Goal: Information Seeking & Learning: Compare options

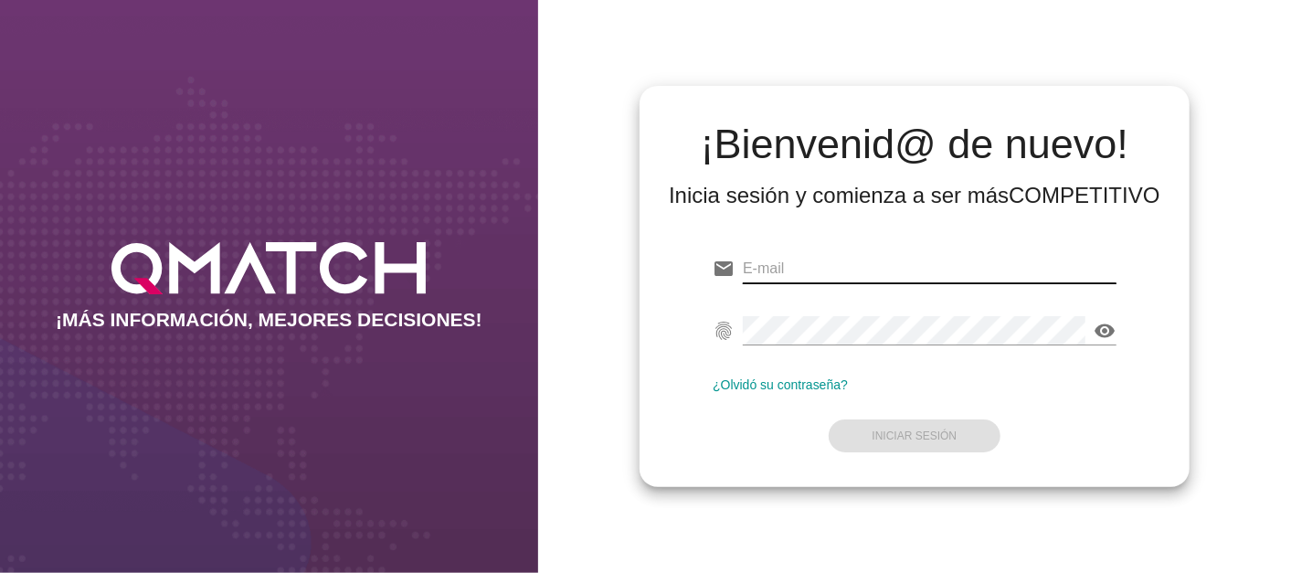
click at [789, 264] on input "email" at bounding box center [930, 268] width 374 height 29
type input "[PERSON_NAME][EMAIL_ADDRESS][PERSON_NAME][DOMAIN_NAME]"
click at [645, 295] on div "¡Bienvenid@ de nuevo! Inicia sesión y comienza a ser más COMPETITIVO email [EMA…" at bounding box center [914, 287] width 550 height 402
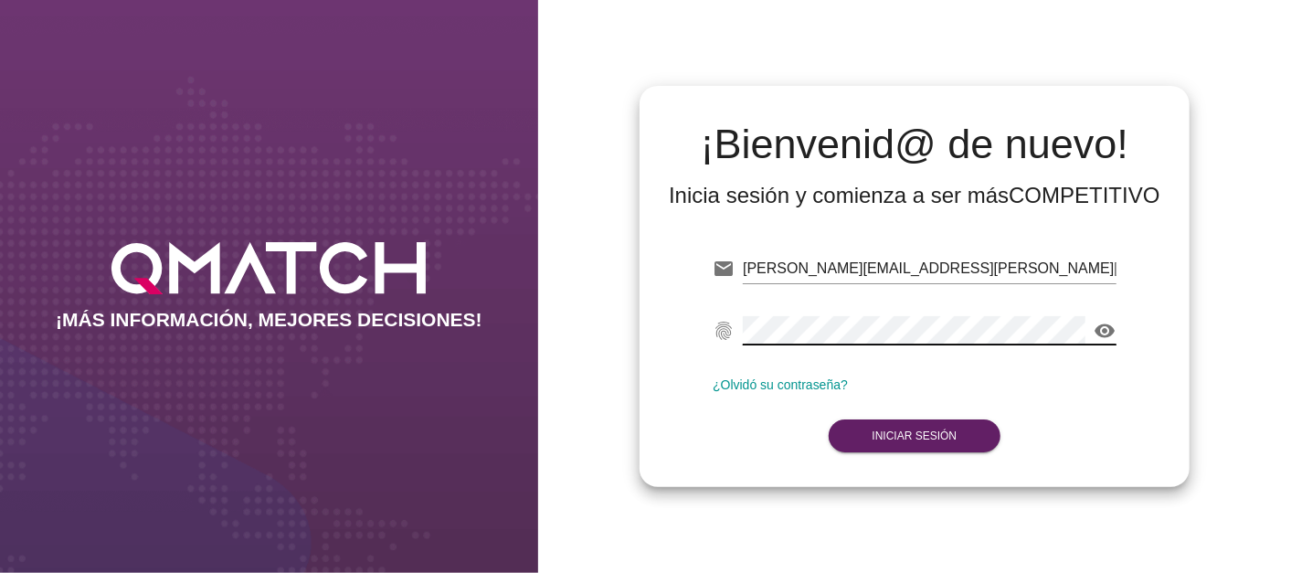
click at [1108, 326] on icon "visibility" at bounding box center [1105, 331] width 22 height 22
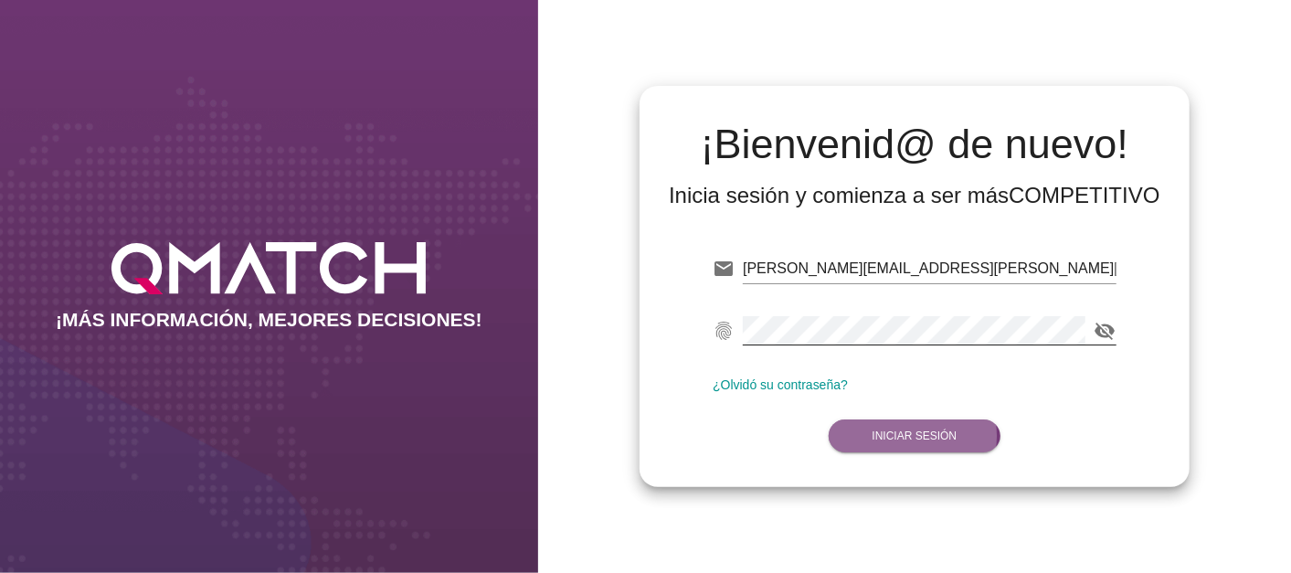
click at [904, 431] on strong "Iniciar Sesión" at bounding box center [914, 435] width 85 height 13
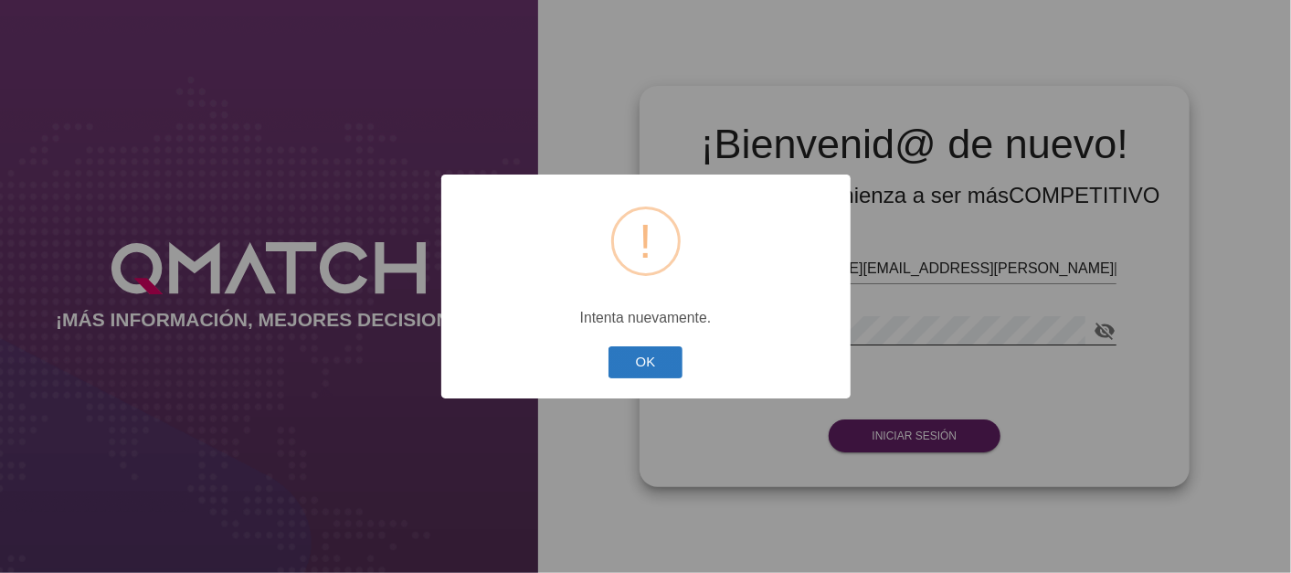
click at [668, 367] on button "OK" at bounding box center [645, 362] width 74 height 32
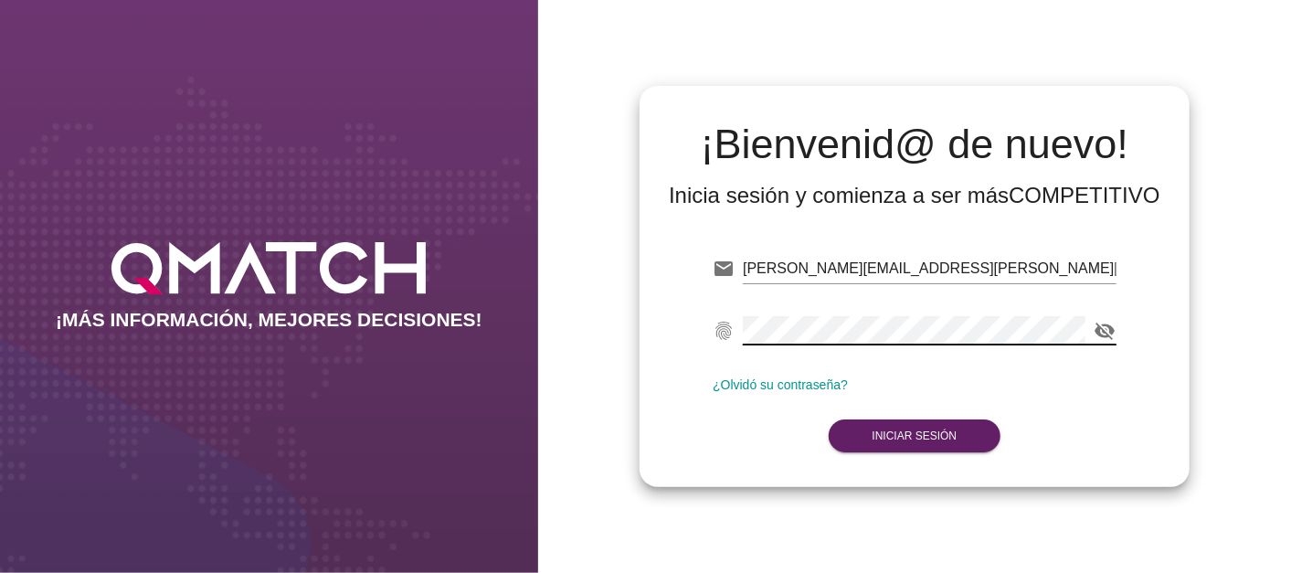
click at [678, 318] on div "email [PERSON_NAME][EMAIL_ADDRESS][PERSON_NAME][DOMAIN_NAME] fingerprint visibi…" at bounding box center [914, 349] width 521 height 248
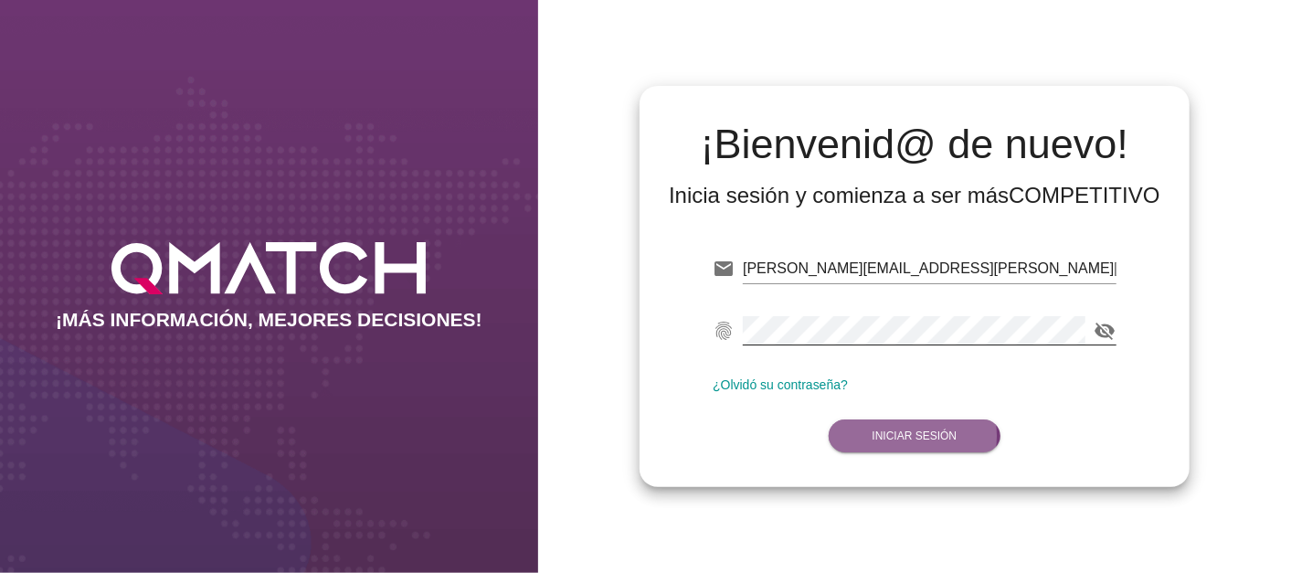
click at [866, 425] on button "Iniciar Sesión" at bounding box center [914, 435] width 173 height 33
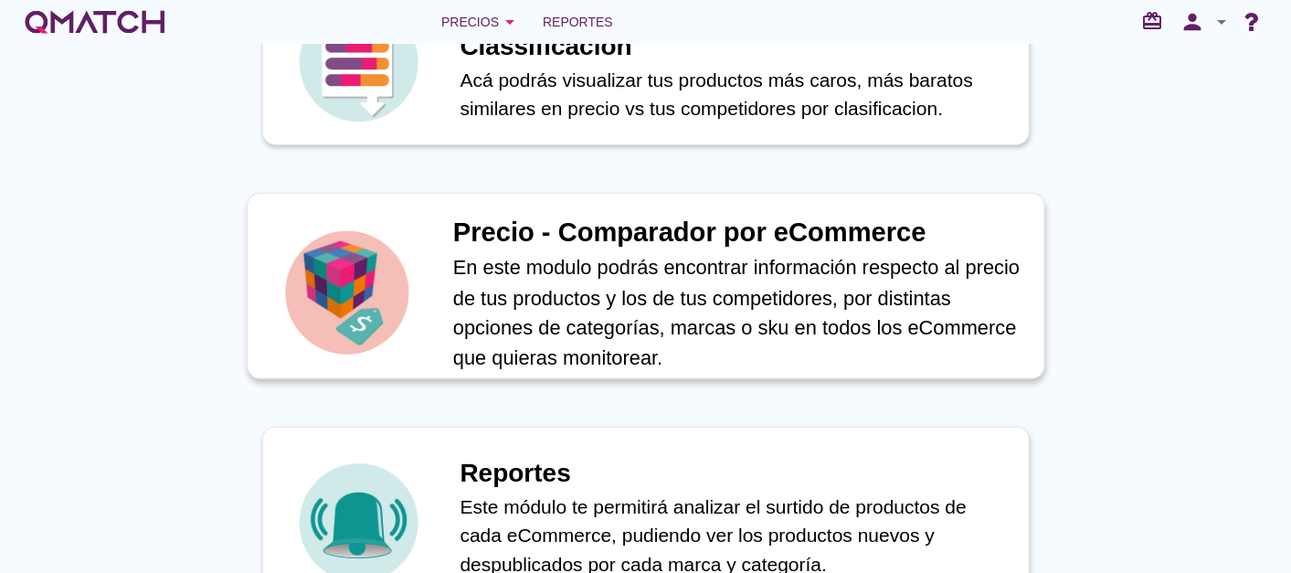
scroll to position [744, 0]
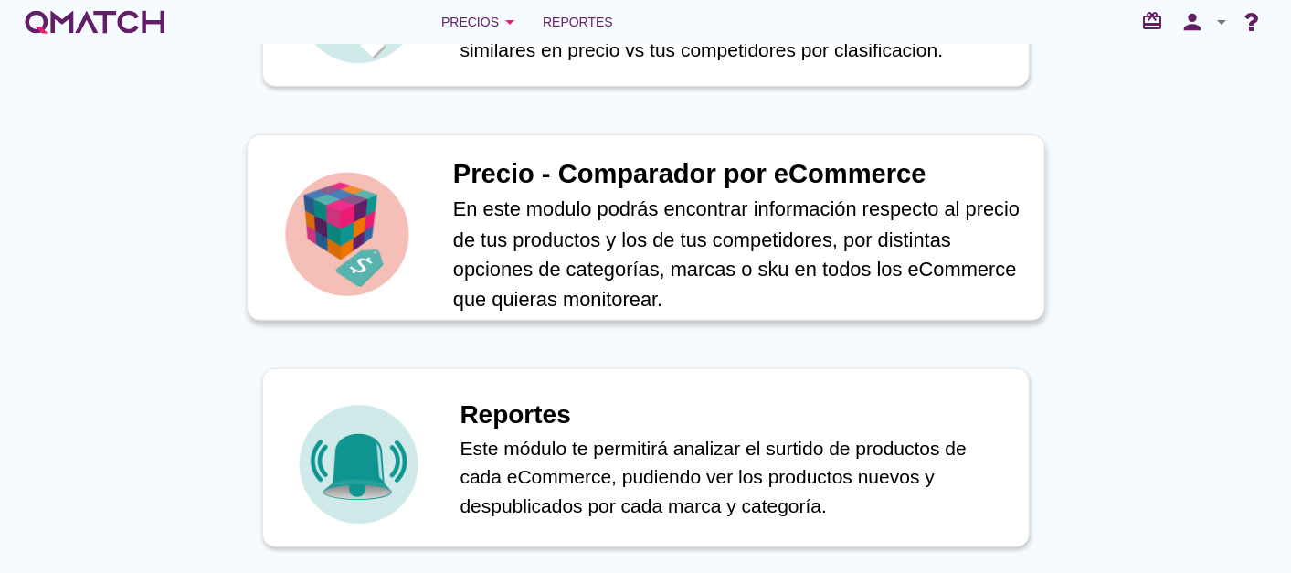
click at [610, 174] on h1 "Precio - Comparador por eCommerce" at bounding box center [738, 174] width 572 height 40
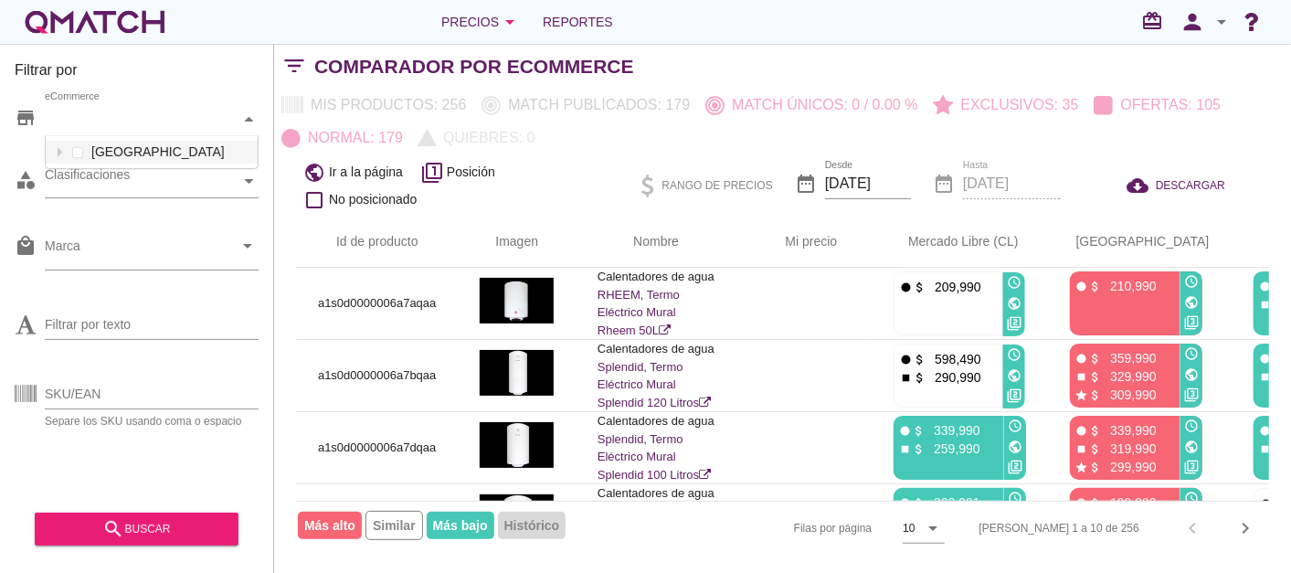
click at [110, 125] on div "eCommerce" at bounding box center [142, 119] width 195 height 19
click at [116, 136] on div "eCommerce [GEOGRAPHIC_DATA]" at bounding box center [152, 119] width 214 height 33
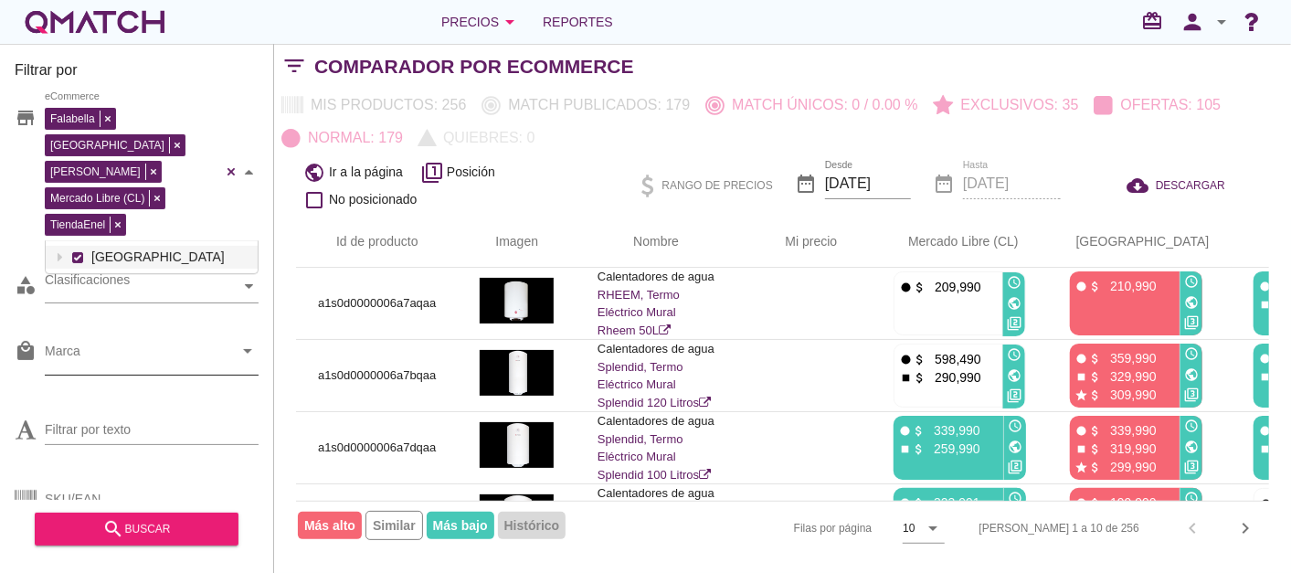
click at [135, 341] on input "Marca" at bounding box center [139, 355] width 188 height 29
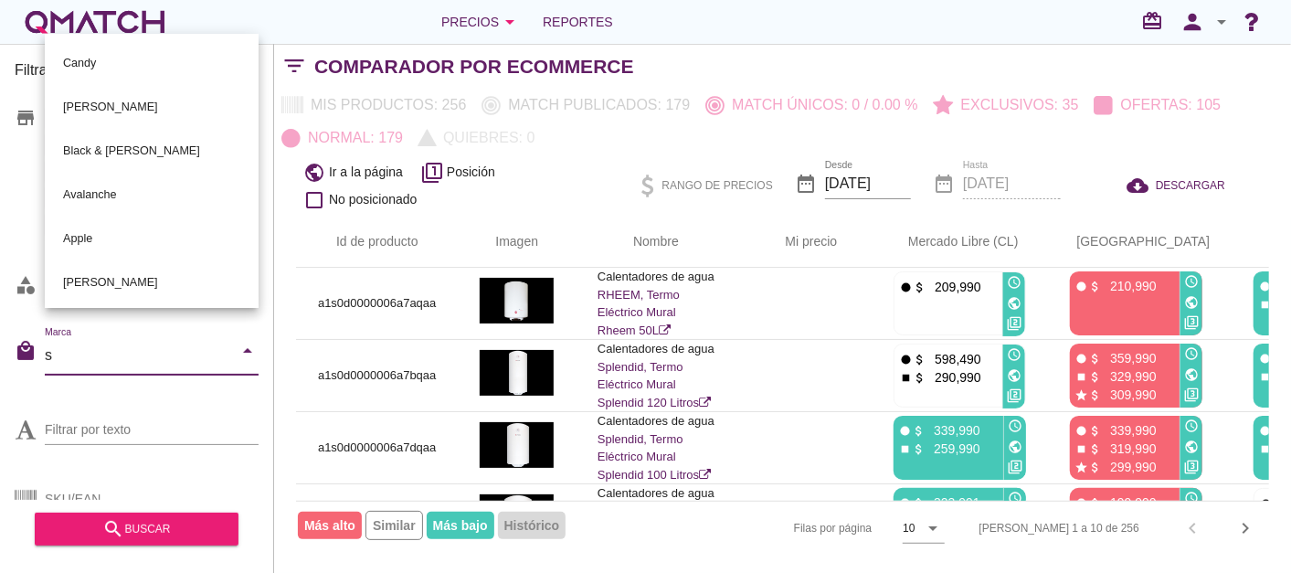
type input "sa"
click at [89, 86] on div "Samsung" at bounding box center [151, 107] width 185 height 44
click at [3, 356] on div "Filtrar por store Falabella [PERSON_NAME] Libre (CL) TiendaEnel eCommerce categ…" at bounding box center [137, 308] width 274 height 529
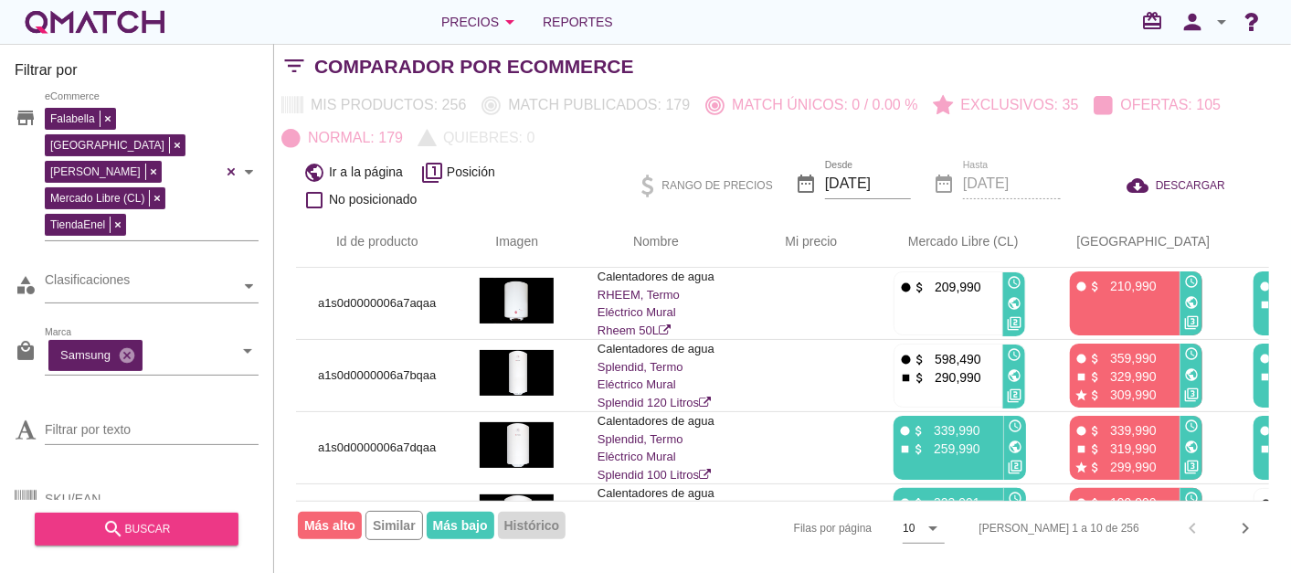
click at [131, 522] on div "search buscar" at bounding box center [136, 529] width 174 height 22
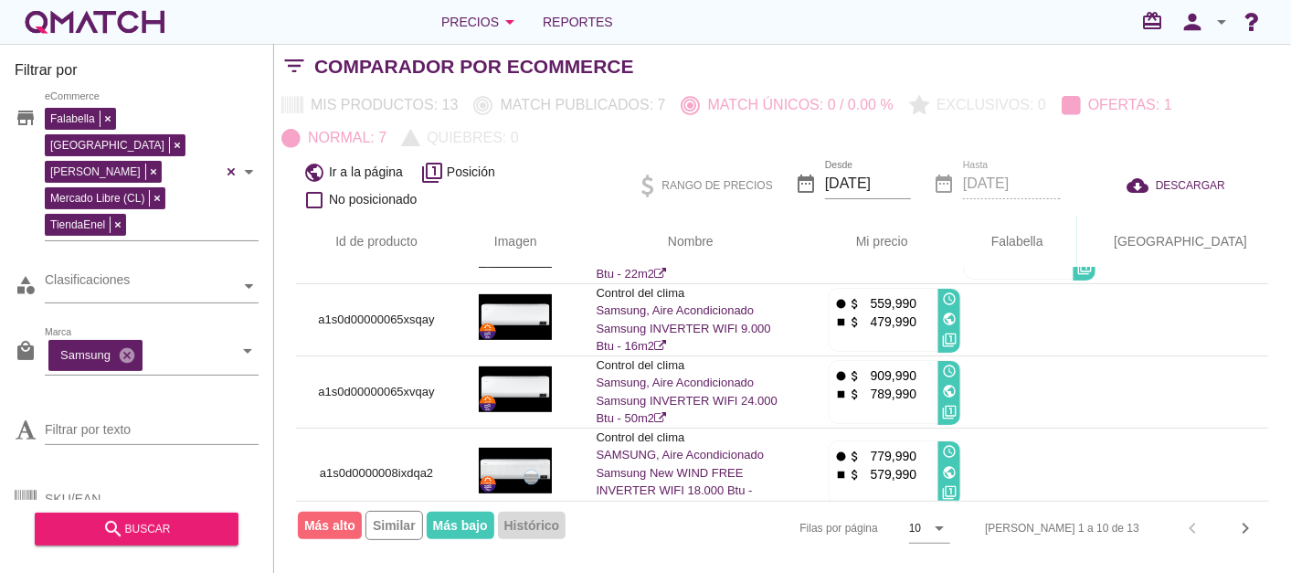
scroll to position [487, 12]
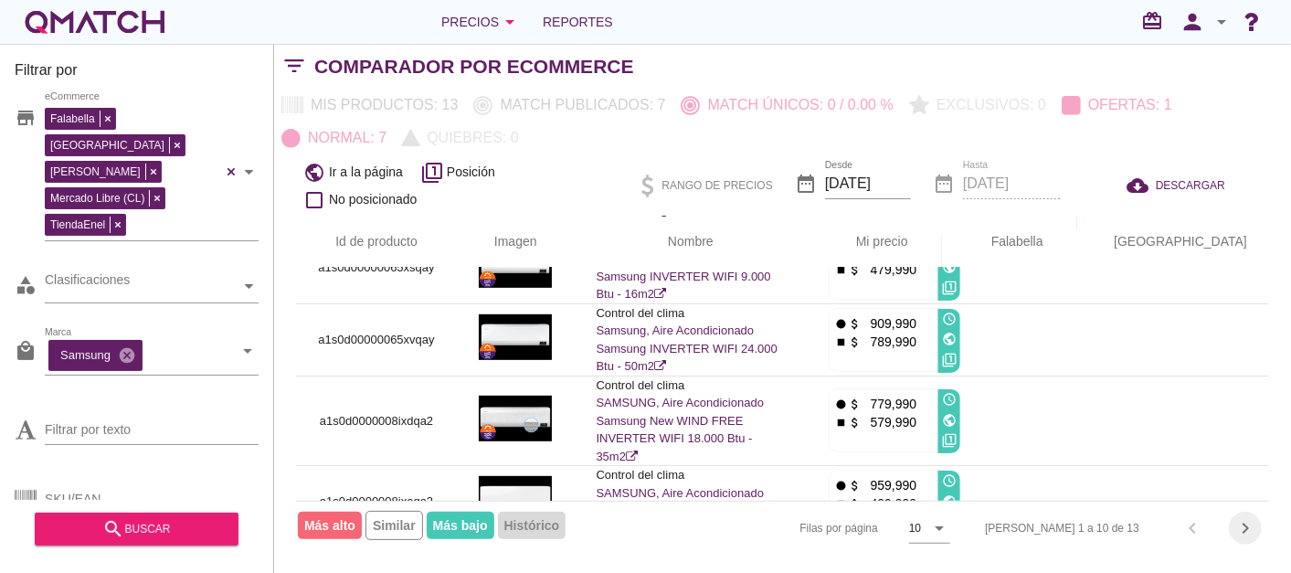
click at [1239, 531] on icon "chevron_right" at bounding box center [1245, 528] width 22 height 22
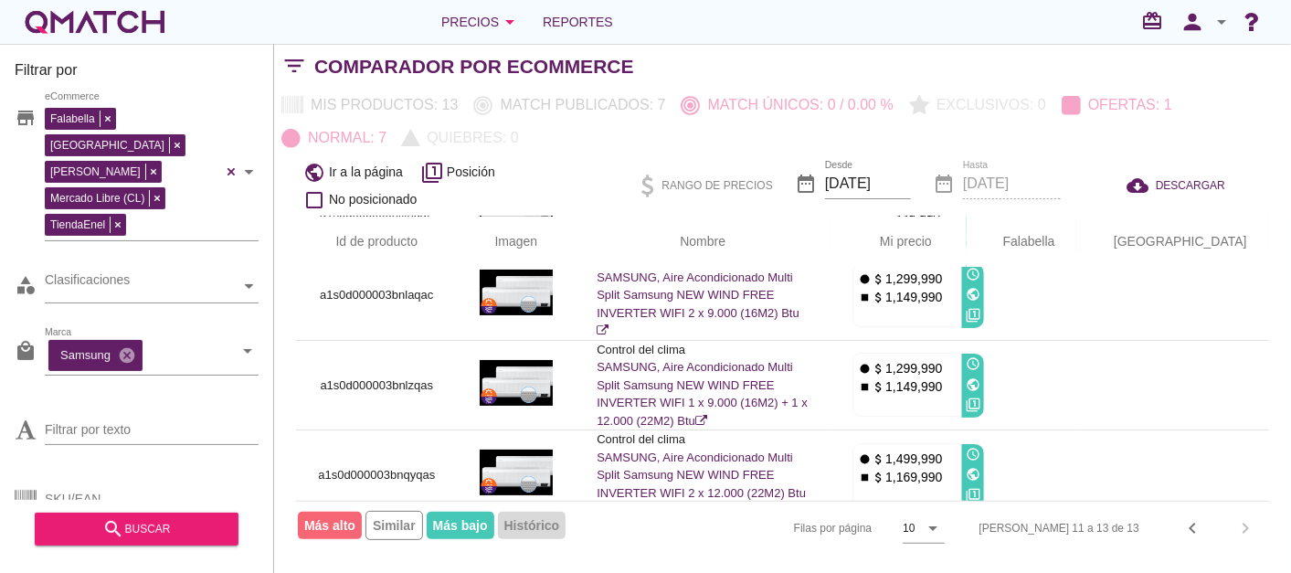
scroll to position [0, 0]
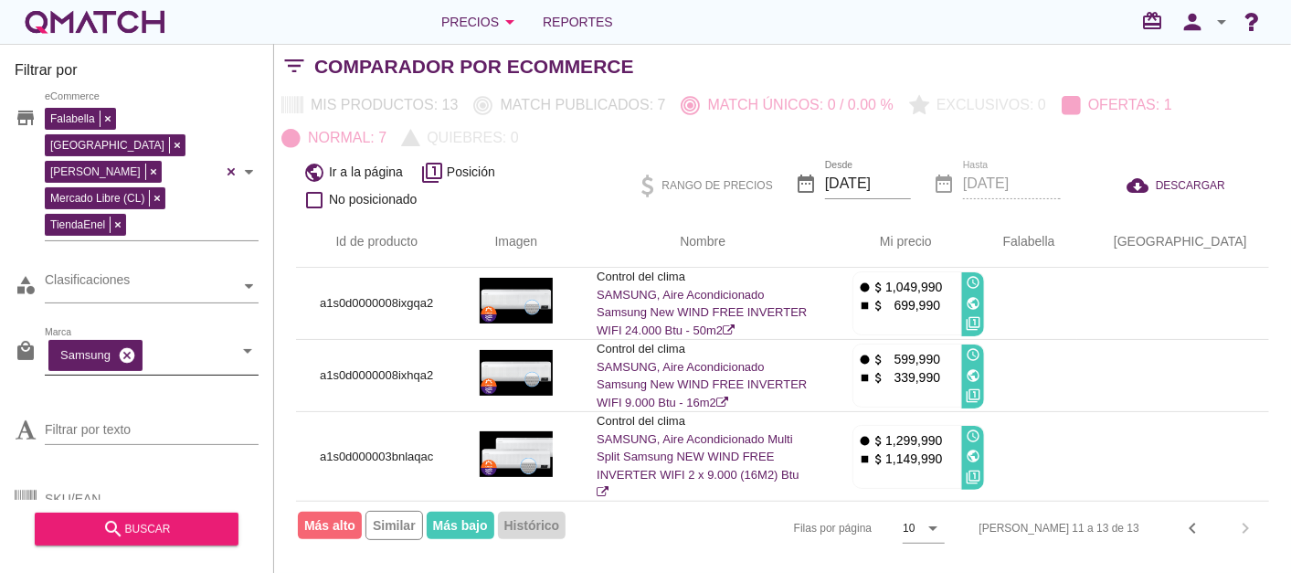
click at [132, 346] on icon "cancel" at bounding box center [127, 355] width 18 height 18
click at [132, 341] on input "Marca" at bounding box center [139, 355] width 188 height 29
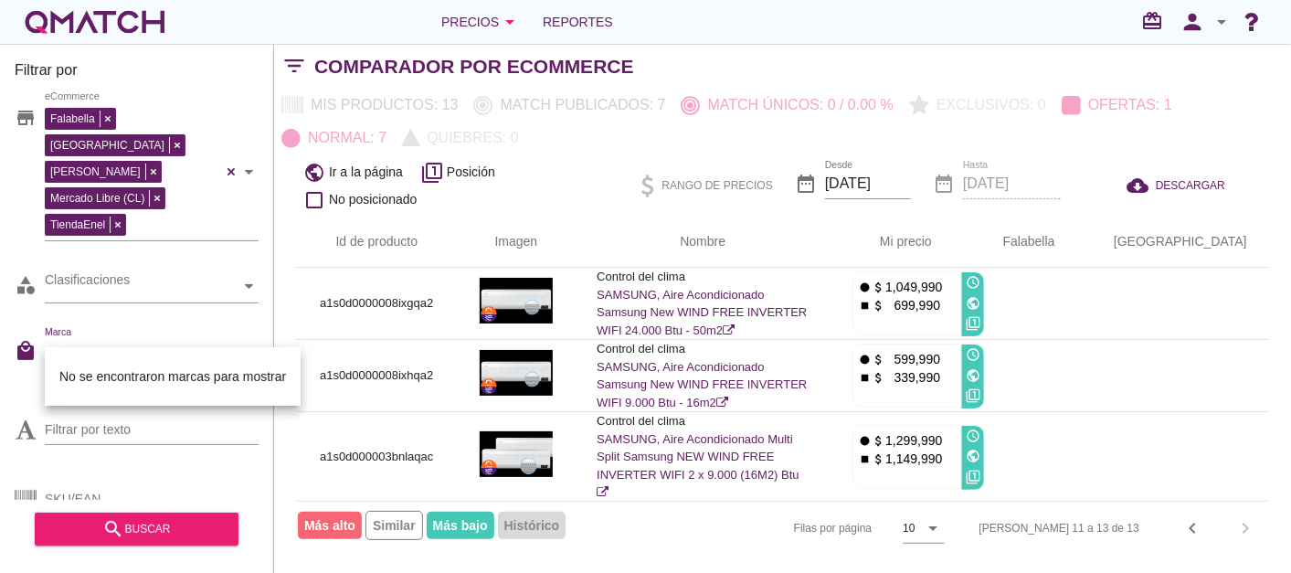
type input ","
type input "midea"
click at [65, 375] on div "Midea" at bounding box center [151, 376] width 185 height 44
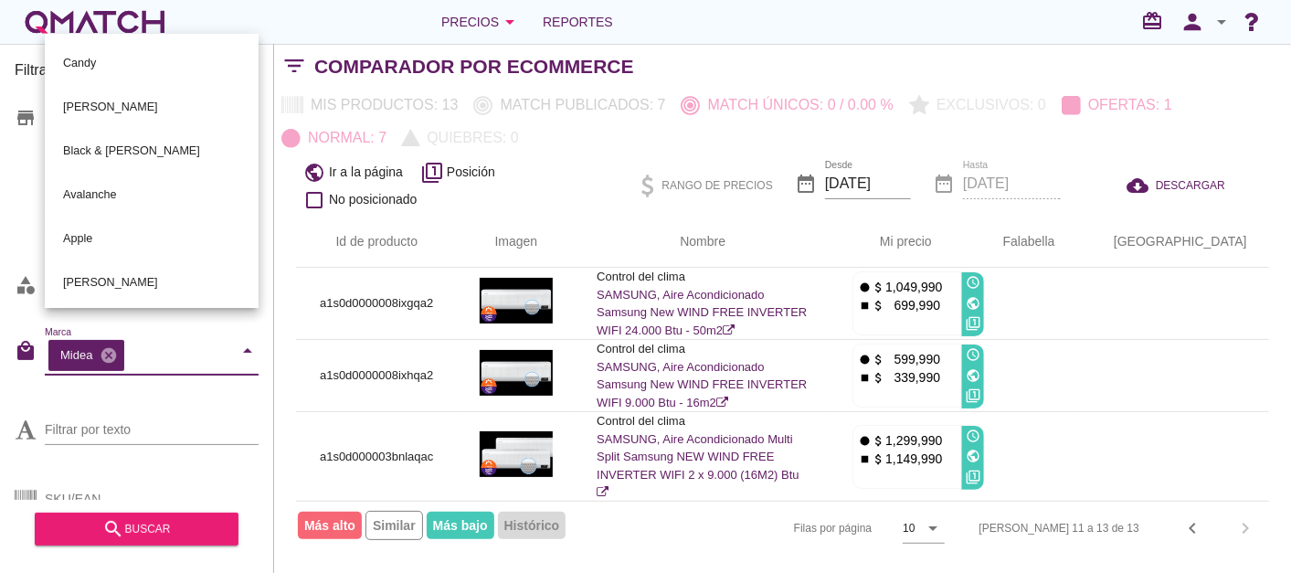
click at [5, 353] on div "Filtrar por store Falabella [PERSON_NAME] Libre (CL) TiendaEnel eCommerce categ…" at bounding box center [137, 308] width 274 height 529
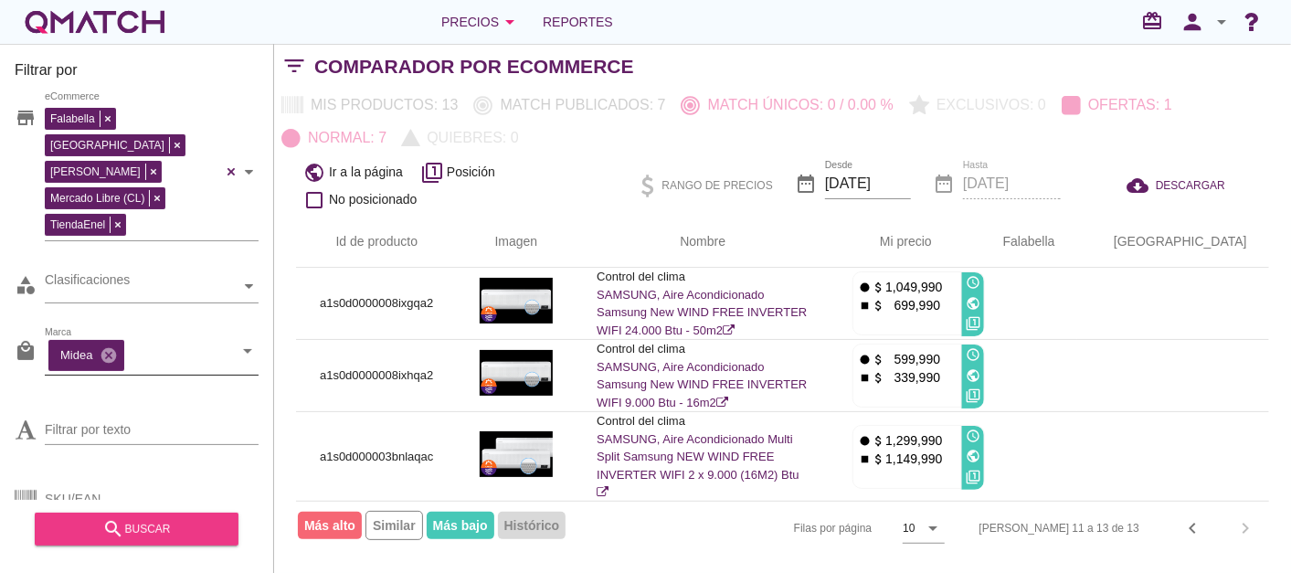
click at [140, 521] on div "search buscar" at bounding box center [136, 529] width 174 height 22
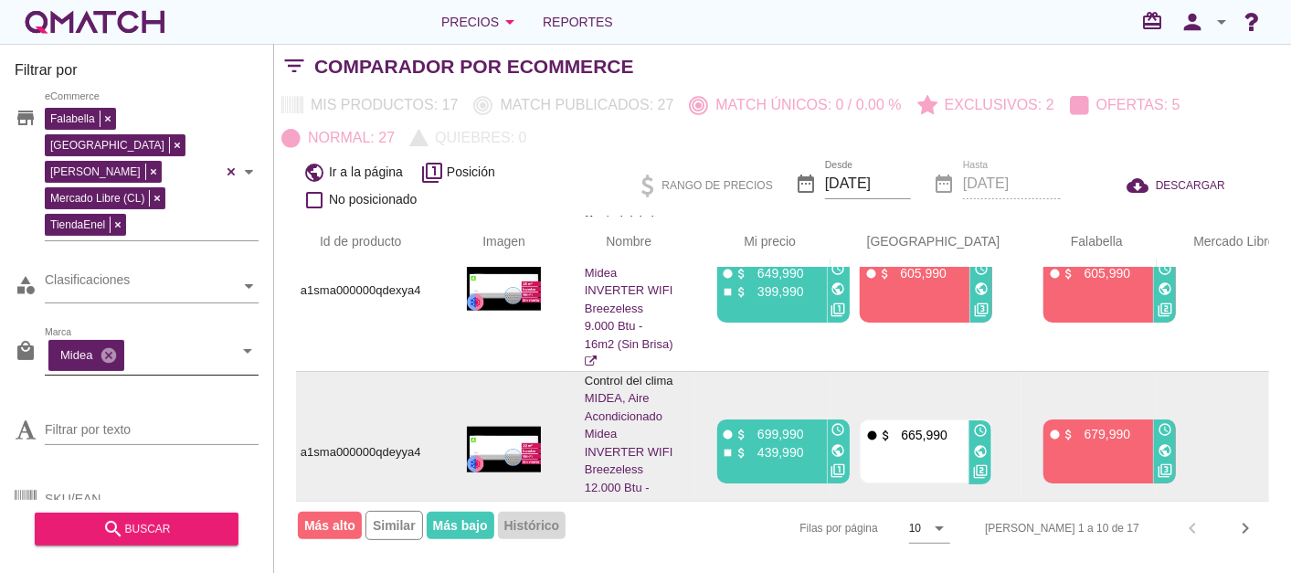
scroll to position [1177, 20]
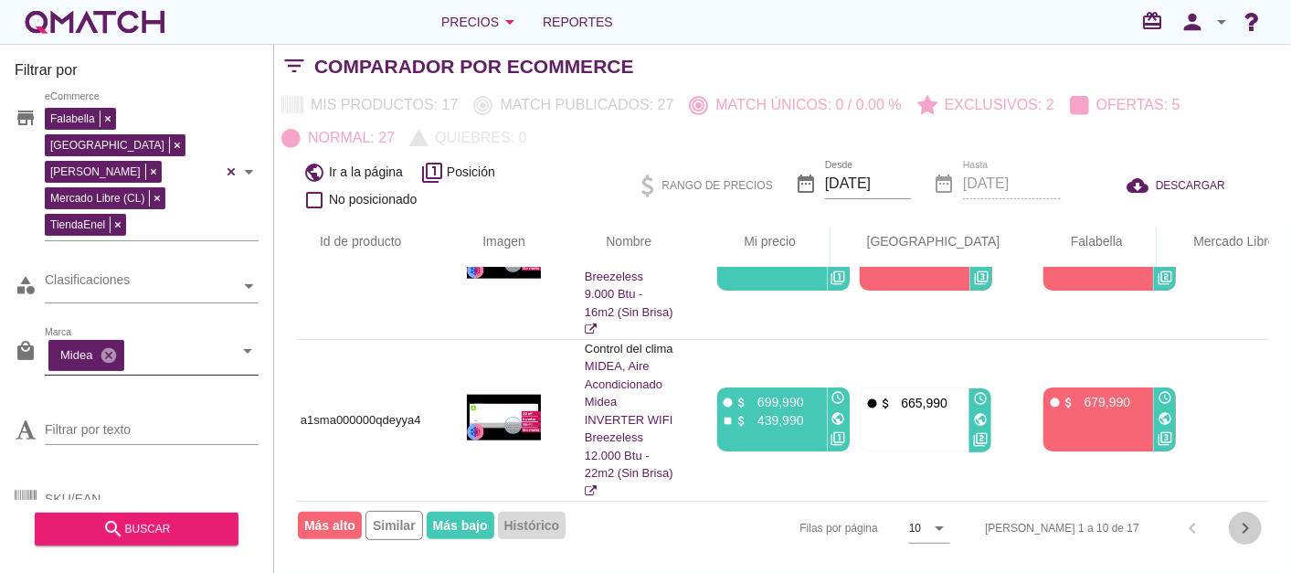
click at [1244, 526] on icon "chevron_right" at bounding box center [1245, 528] width 22 height 22
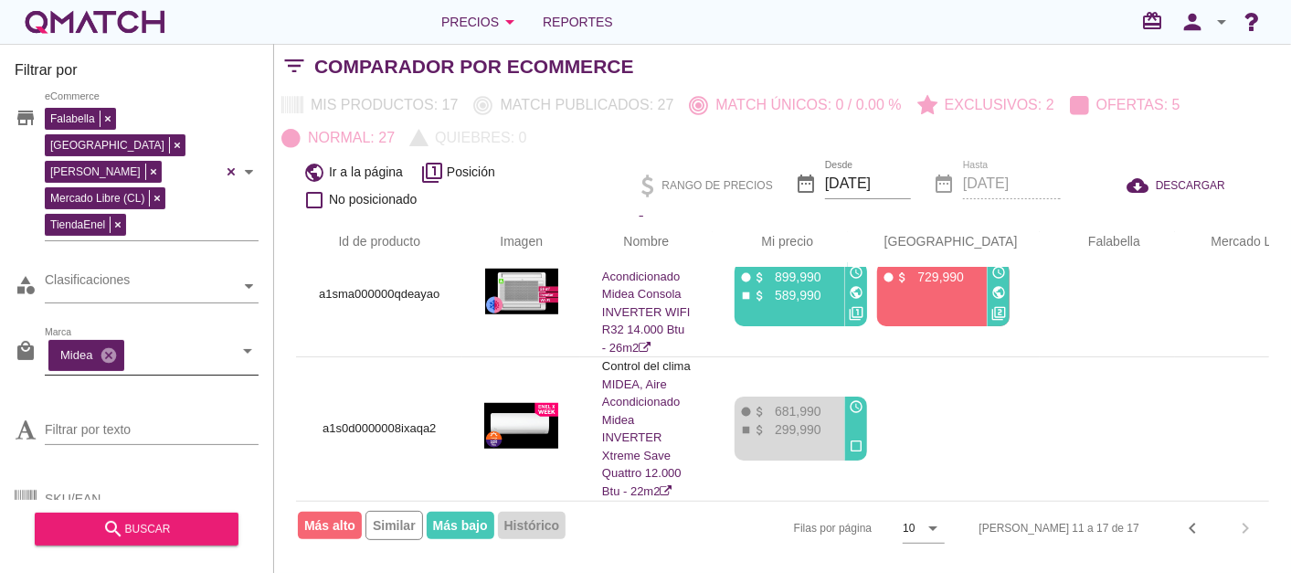
scroll to position [749, 0]
click at [108, 346] on icon "cancel" at bounding box center [109, 355] width 18 height 18
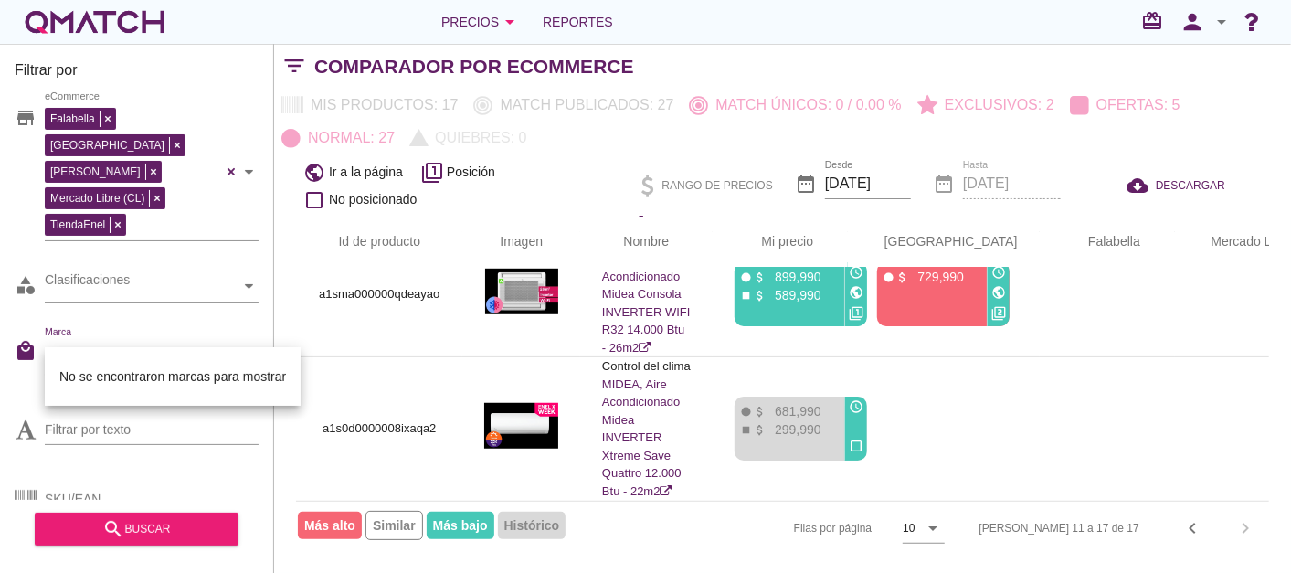
type input "Hisense"
click at [0, 336] on html "5 10 15 20 25 50 [DATE] 1:21:18 am [DATE] 3:11:00 am [DATE] 12:50:37 am [DATE] …" at bounding box center [645, 286] width 1291 height 573
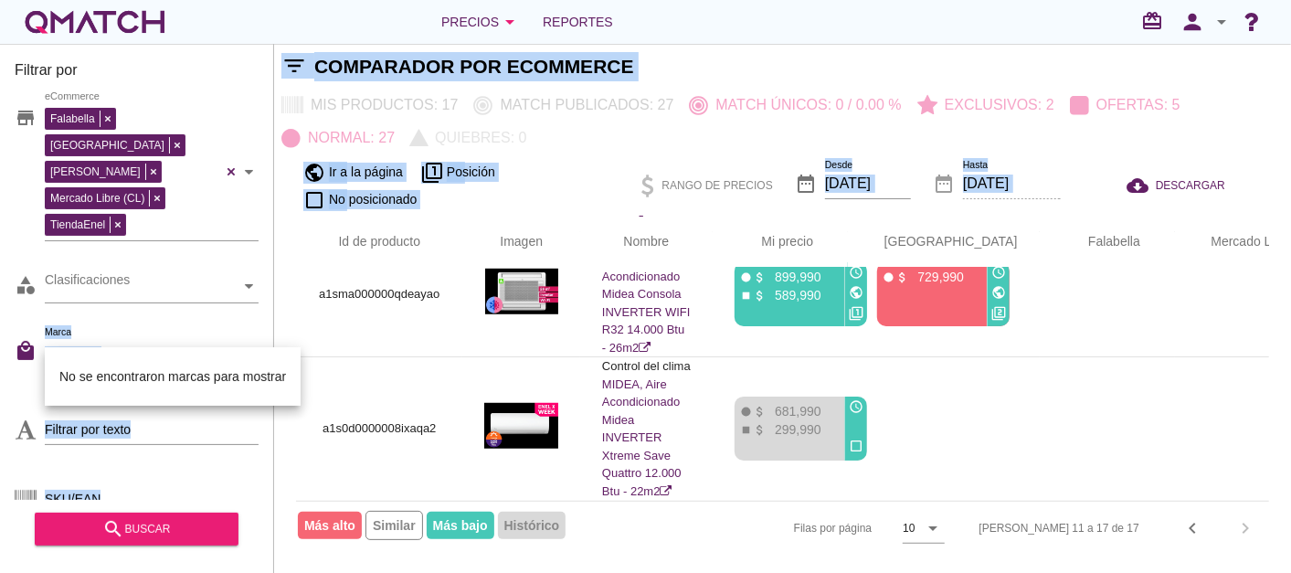
click at [0, 353] on html "5 10 15 20 25 50 [DATE] 1:21:18 am [DATE] 3:11:00 am [DATE] 12:50:37 am [DATE] …" at bounding box center [645, 286] width 1291 height 573
drag, startPoint x: -1, startPoint y: 353, endPoint x: 15, endPoint y: 367, distance: 20.7
click at [15, 393] on div "Filtrar por texto" at bounding box center [137, 427] width 244 height 69
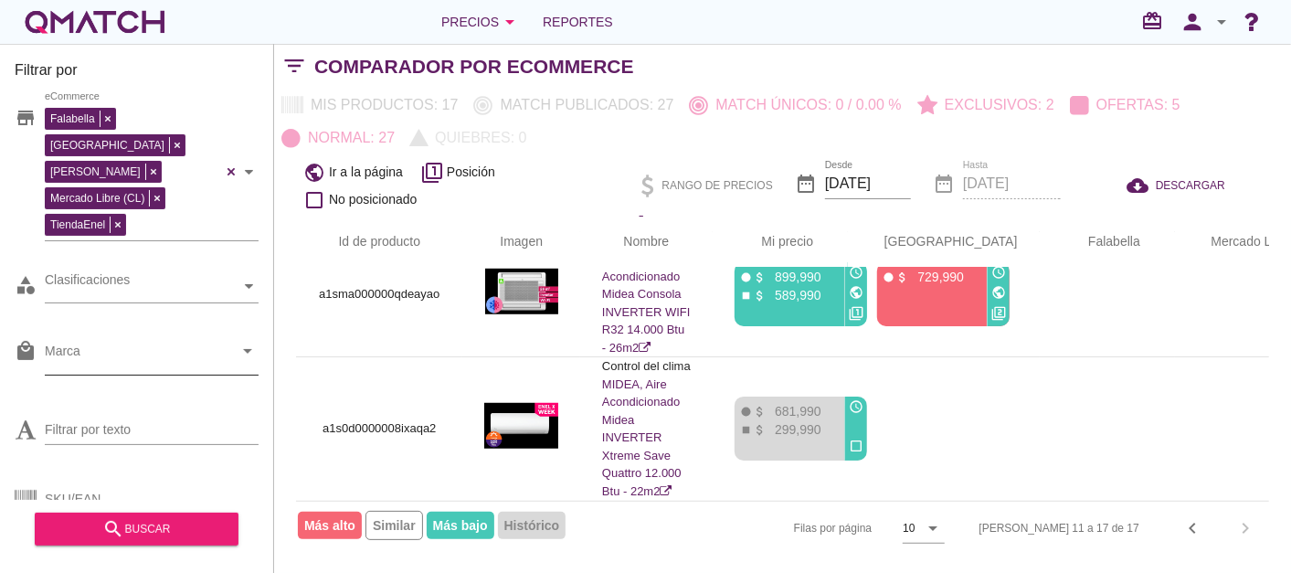
click at [119, 341] on input "Marca" at bounding box center [139, 355] width 188 height 29
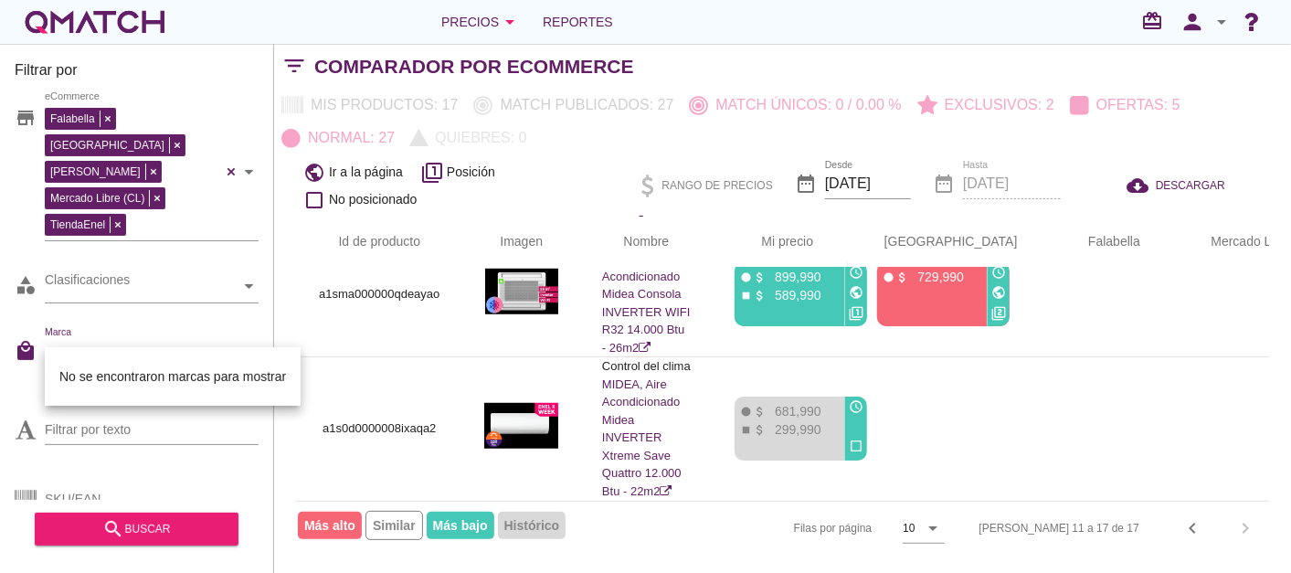
click at [235, 163] on div "store Falabella [GEOGRAPHIC_DATA][PERSON_NAME] Libre (CL) TiendaEnel eCommerce …" at bounding box center [137, 294] width 244 height 411
type input "Hisense"
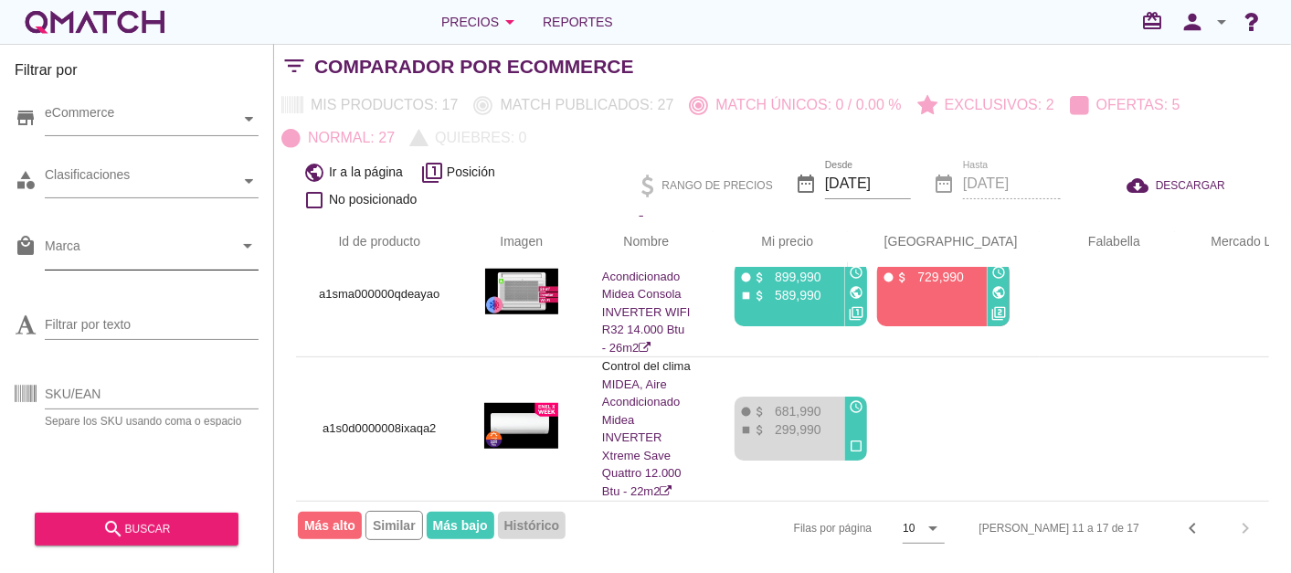
click at [149, 235] on div at bounding box center [139, 250] width 188 height 38
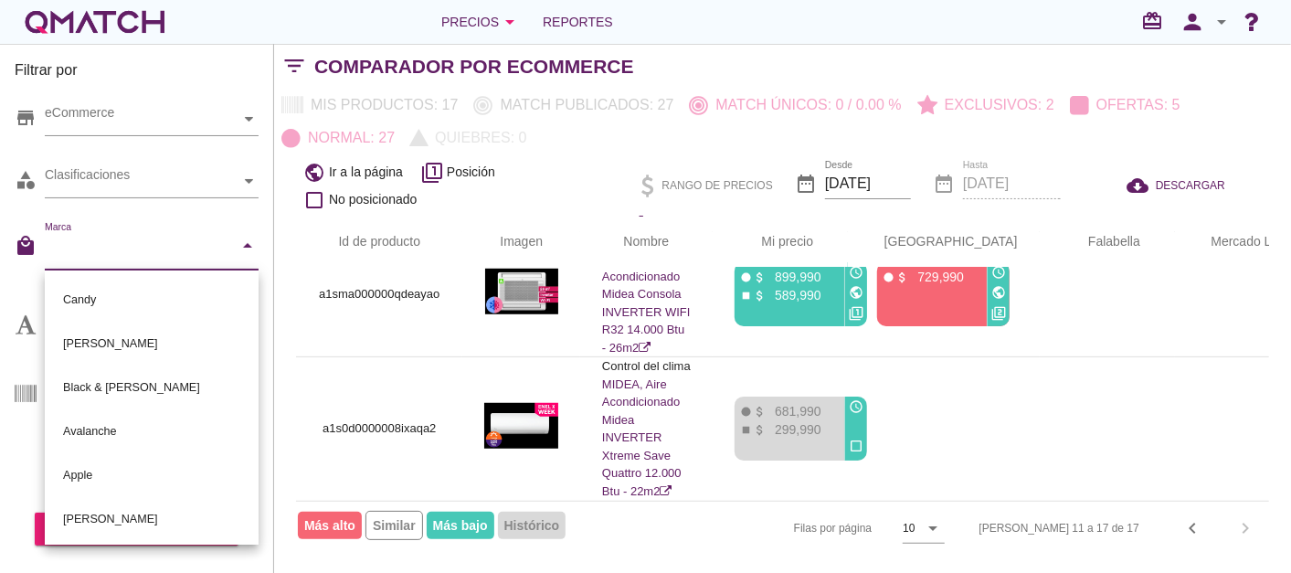
click at [141, 96] on div "store eCommerce" at bounding box center [137, 123] width 244 height 55
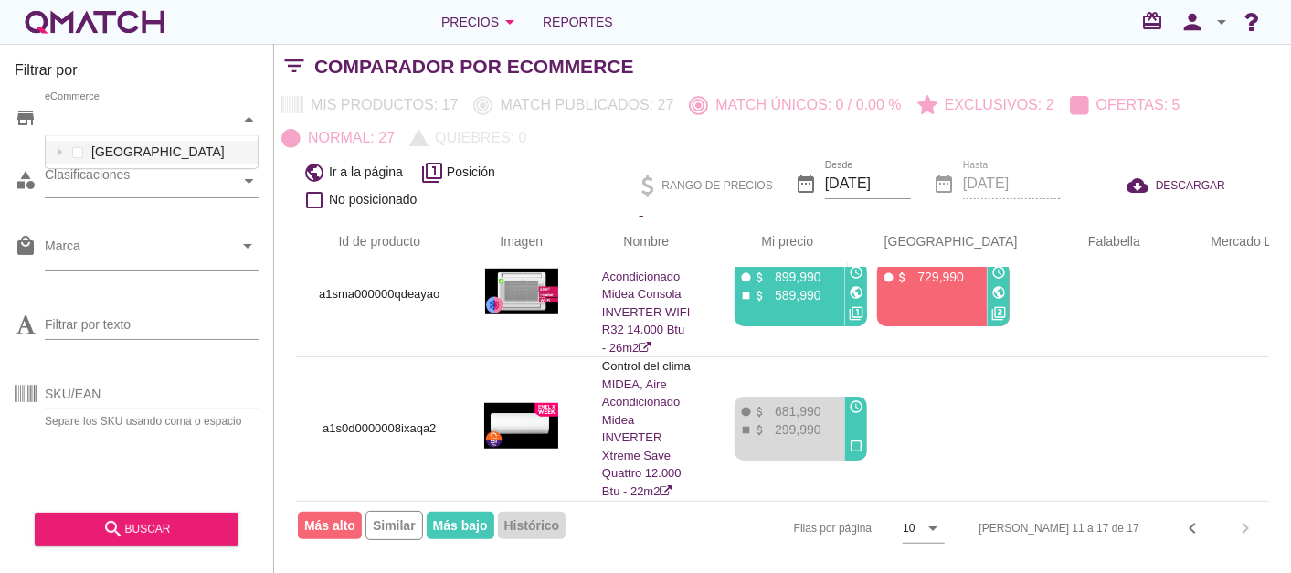
click at [137, 107] on div "eCommerce" at bounding box center [142, 119] width 195 height 32
click at [125, 136] on div "eCommerce [GEOGRAPHIC_DATA]" at bounding box center [152, 119] width 214 height 33
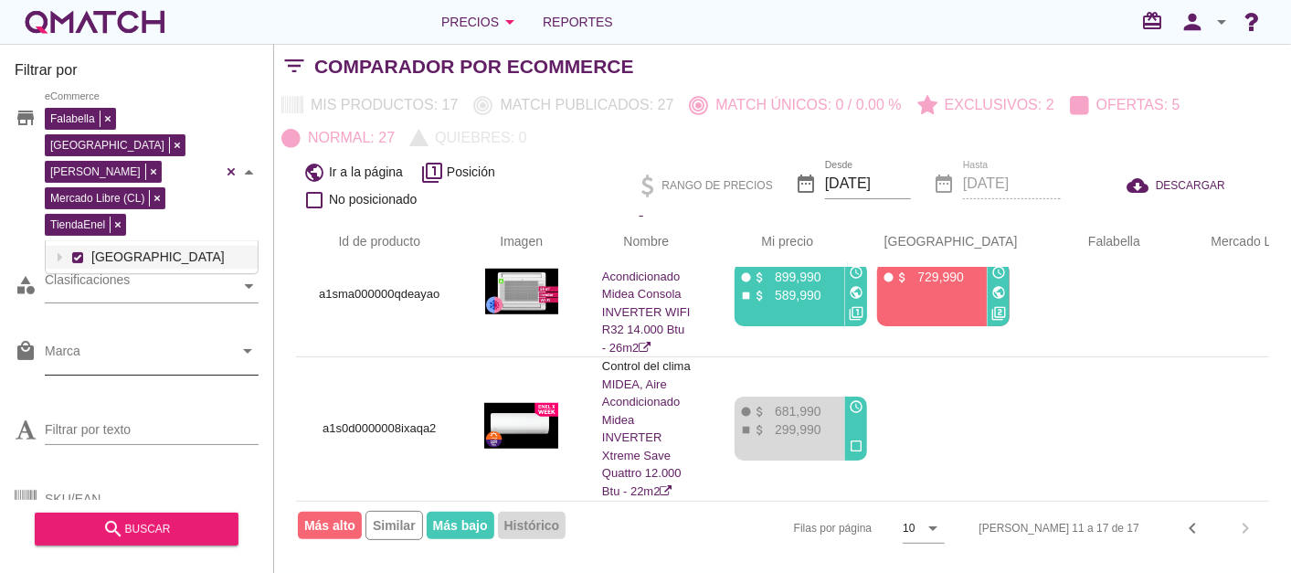
click at [97, 341] on input "Marca" at bounding box center [139, 355] width 188 height 29
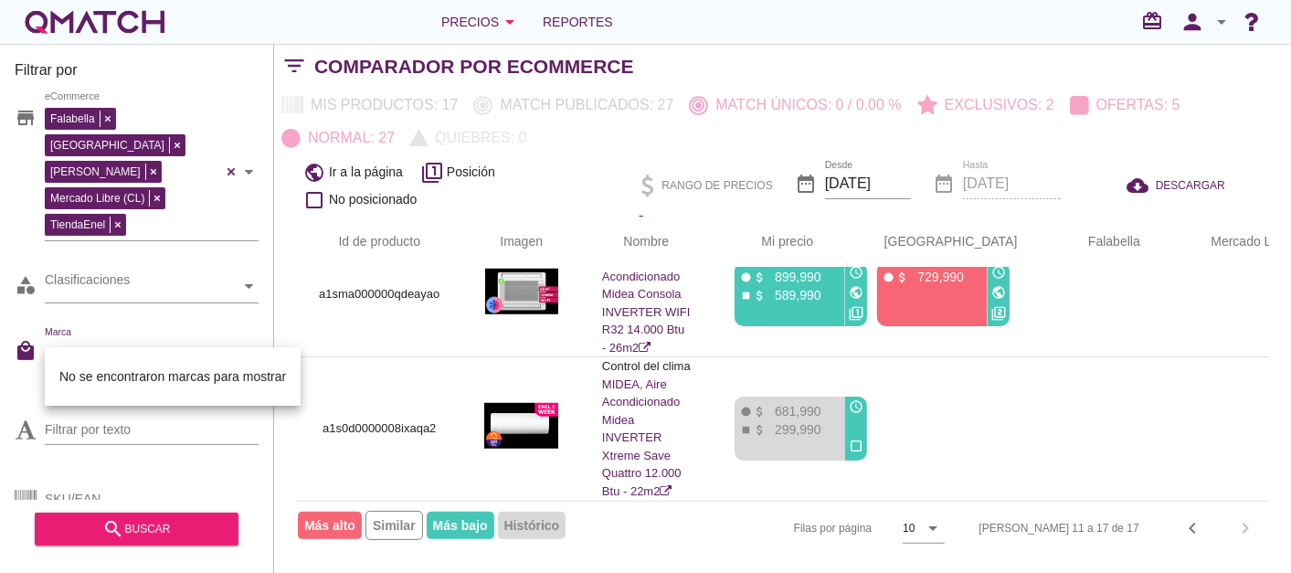
type input "Hisense"
click at [284, 300] on div "Id de producto Imagen Nombre arrow_upward Mi precio arrow_upward Paris arrow_up…" at bounding box center [782, 385] width 1017 height 338
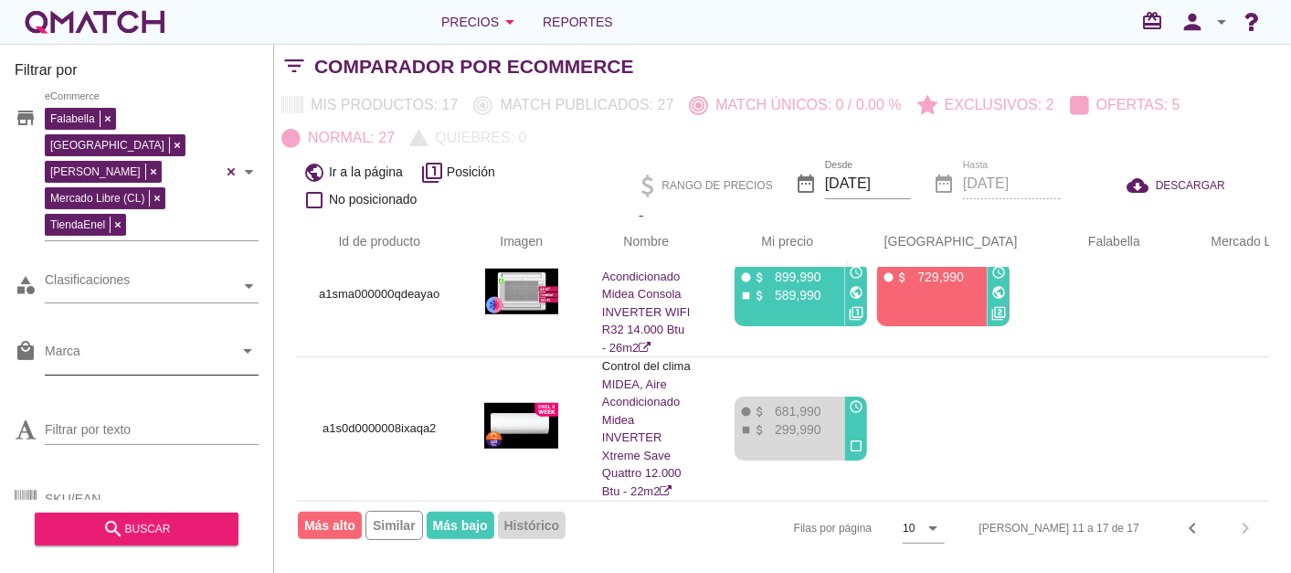
click at [153, 341] on input "Marca" at bounding box center [139, 355] width 188 height 29
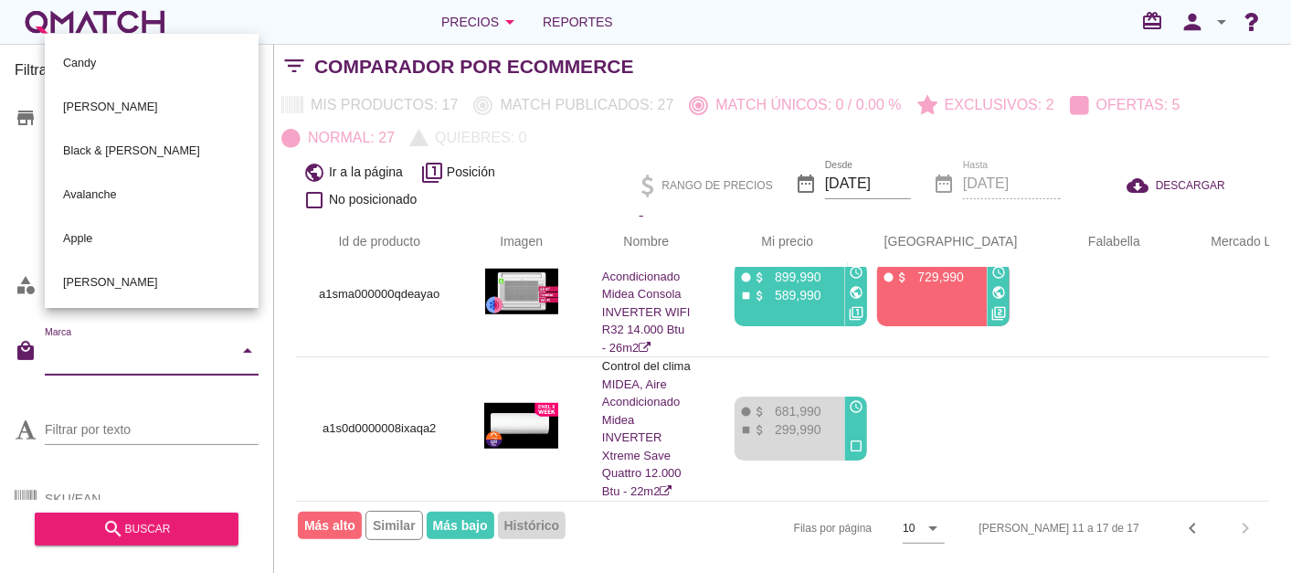
click at [279, 357] on div "Id de producto Imagen Nombre arrow_upward Mi precio arrow_upward Paris arrow_up…" at bounding box center [782, 385] width 1017 height 338
